Goal: Task Accomplishment & Management: Manage account settings

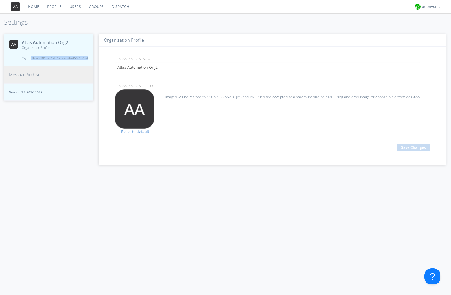
click at [98, 6] on link "Groups" at bounding box center [96, 6] width 23 height 13
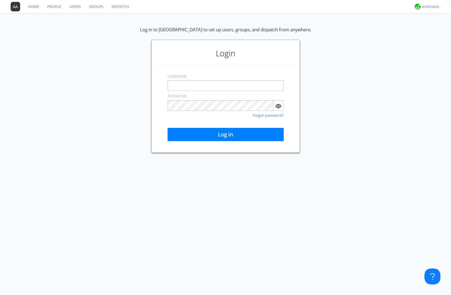
click at [77, 7] on link "Users" at bounding box center [75, 6] width 19 height 13
